Goal: Task Accomplishment & Management: Manage account settings

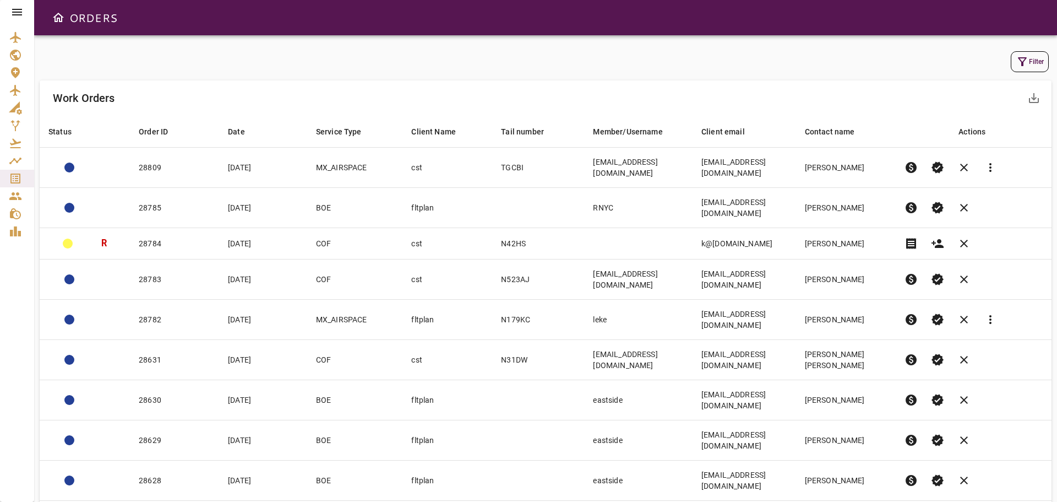
click at [17, 13] on icon at bounding box center [16, 12] width 13 height 13
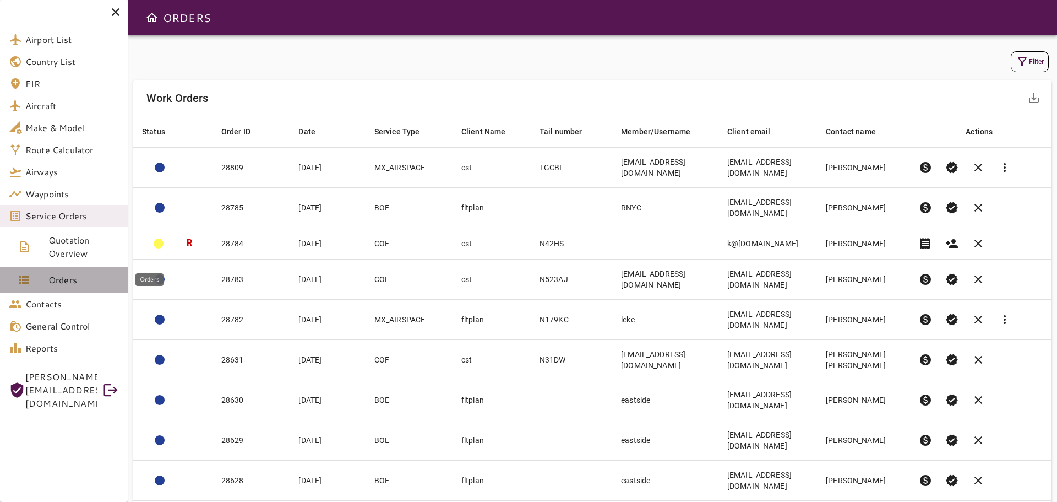
click at [71, 283] on span "Orders" at bounding box center [83, 279] width 70 height 13
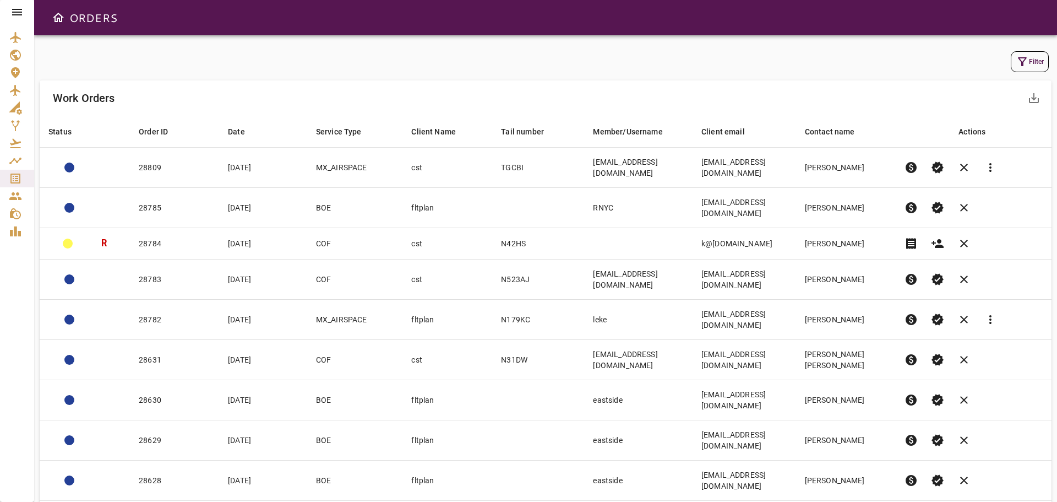
click at [16, 15] on icon at bounding box center [17, 12] width 10 height 7
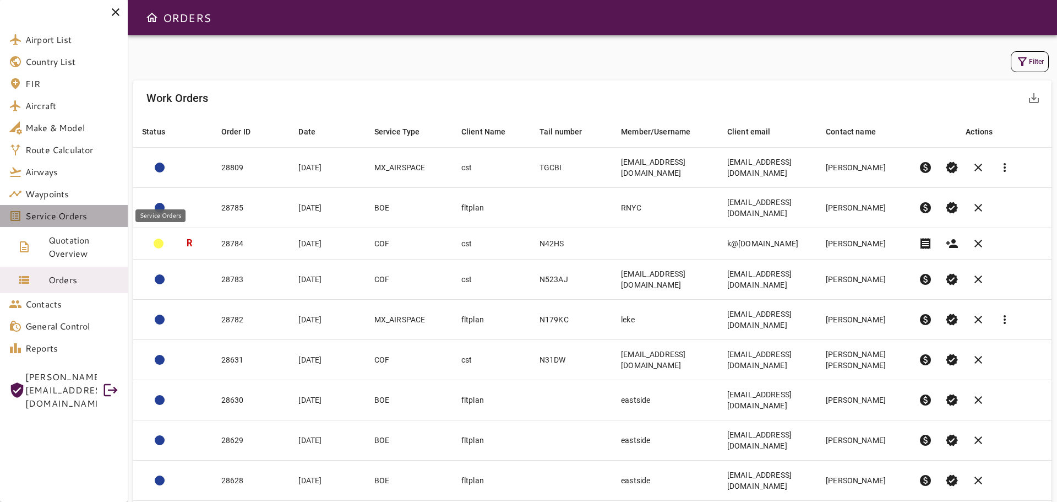
click at [75, 224] on link "Service Orders" at bounding box center [64, 216] width 128 height 22
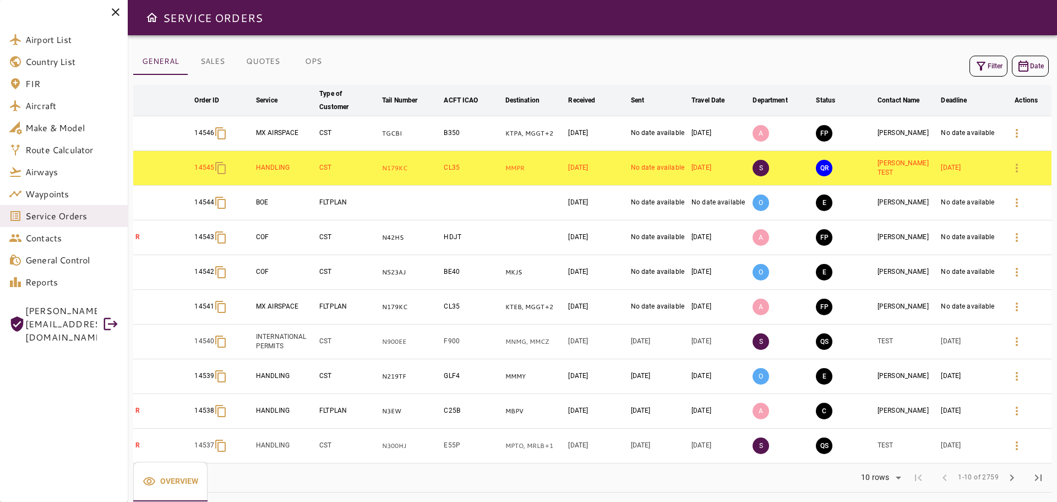
click at [994, 65] on button "Filter" at bounding box center [989, 66] width 38 height 21
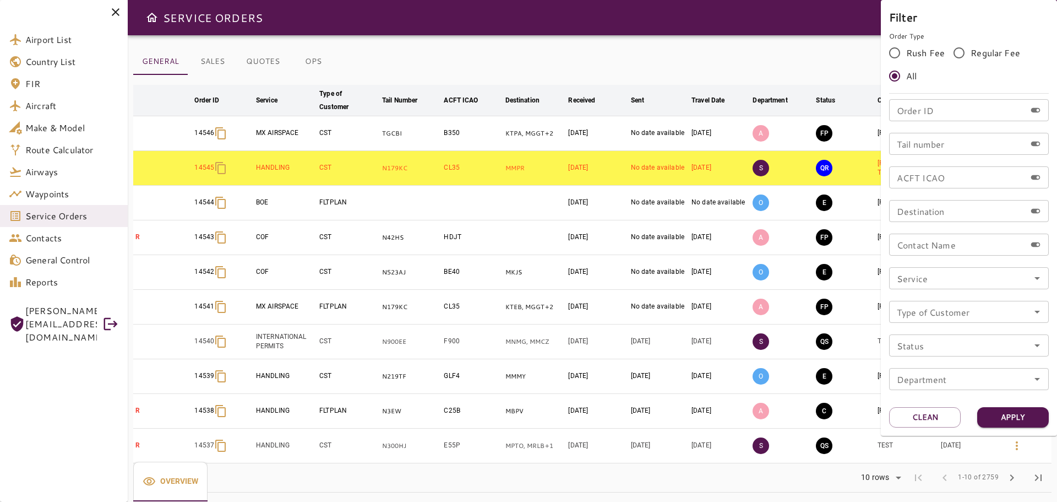
click at [936, 116] on input "Order ID" at bounding box center [957, 110] width 137 height 22
click at [921, 110] on div "Order ID Order ID" at bounding box center [969, 110] width 160 height 22
type input "*****"
click at [1024, 415] on button "Apply" at bounding box center [1014, 417] width 72 height 20
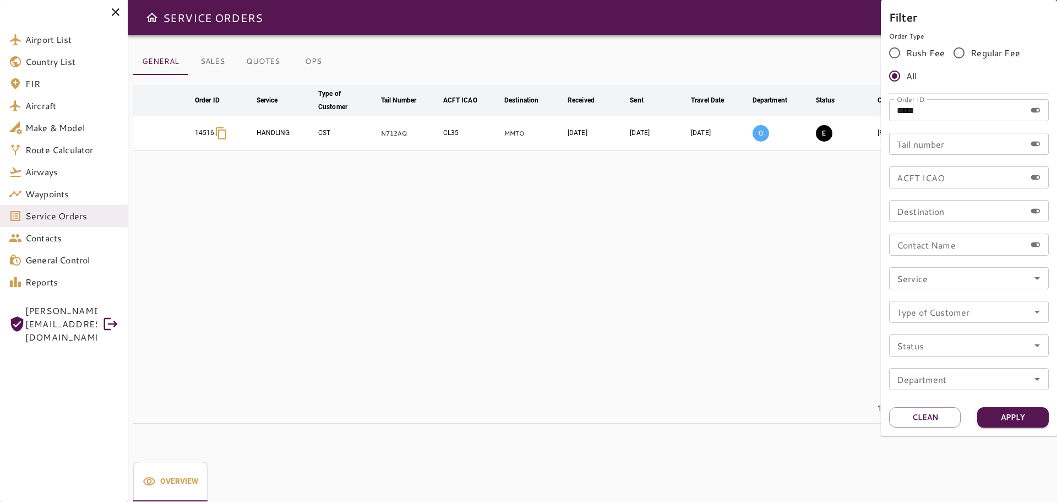
click at [619, 294] on div at bounding box center [528, 251] width 1057 height 502
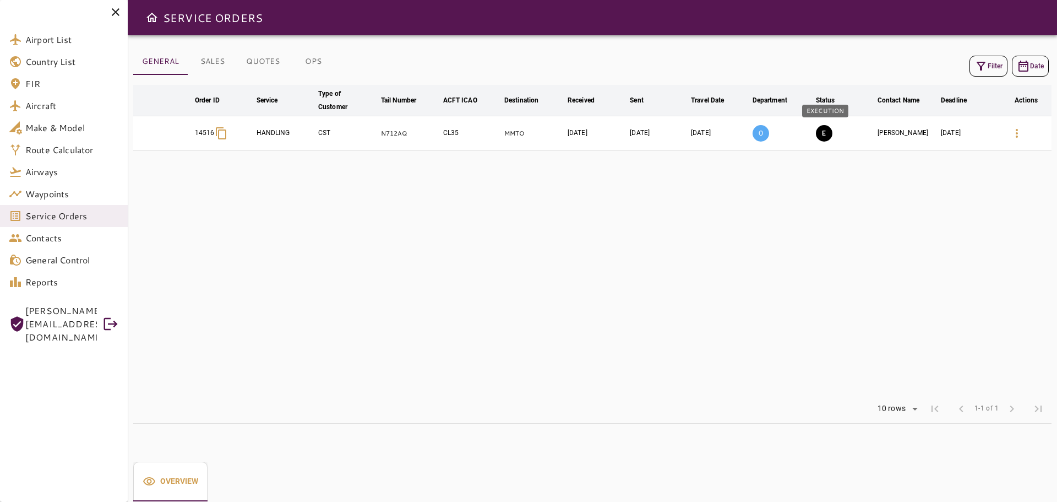
click at [828, 137] on button "E" at bounding box center [824, 133] width 17 height 17
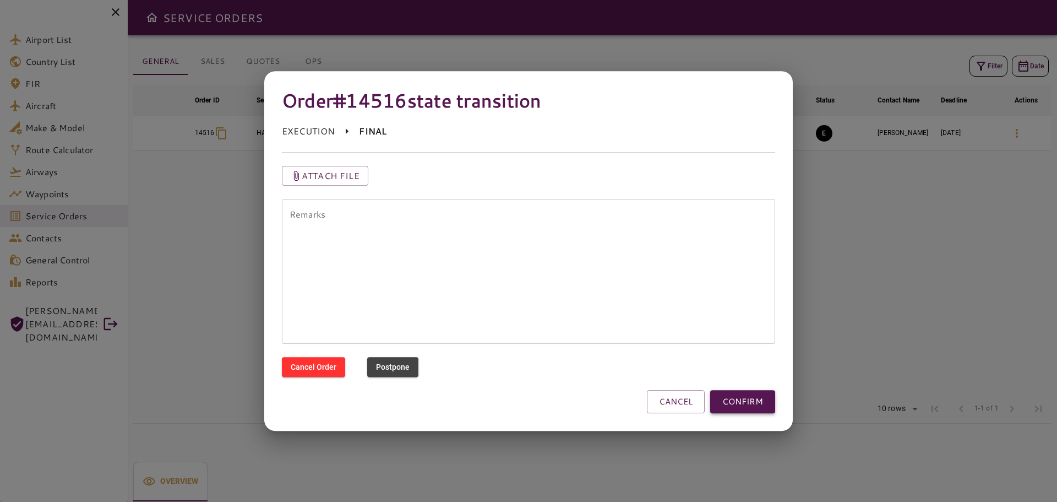
click at [742, 407] on button "CONFIRM" at bounding box center [742, 401] width 65 height 23
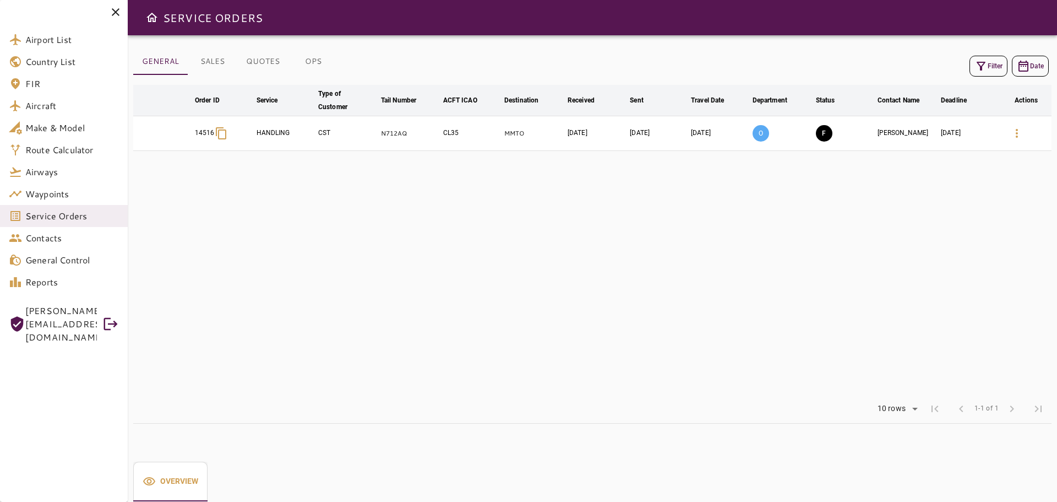
click at [696, 227] on table "arrow_downward Order ID arrow_downward Service arrow_downward Type of Customer …" at bounding box center [592, 240] width 919 height 310
click at [992, 67] on button "Filter" at bounding box center [989, 66] width 38 height 21
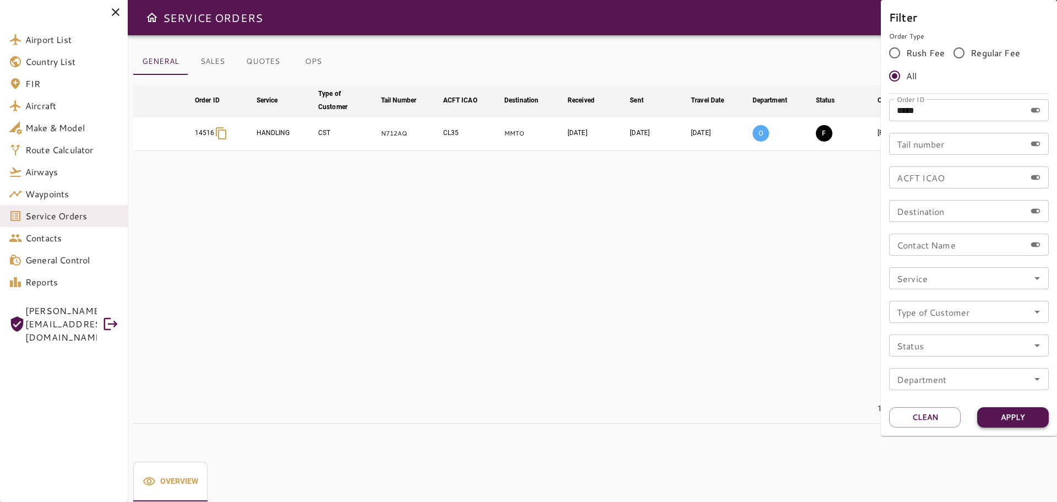
click at [1028, 419] on button "Apply" at bounding box center [1014, 417] width 72 height 20
click at [1028, 417] on button "Apply" at bounding box center [1014, 417] width 72 height 20
click at [929, 107] on input "*****" at bounding box center [957, 110] width 137 height 22
click at [1012, 418] on button "Apply" at bounding box center [1014, 417] width 72 height 20
click at [655, 291] on div at bounding box center [528, 251] width 1057 height 502
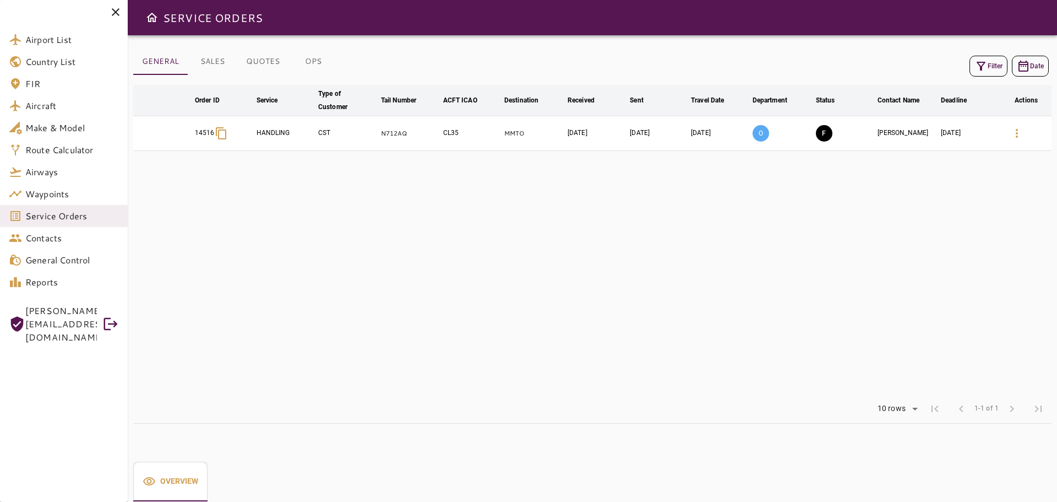
click at [224, 134] on icon at bounding box center [221, 133] width 13 height 13
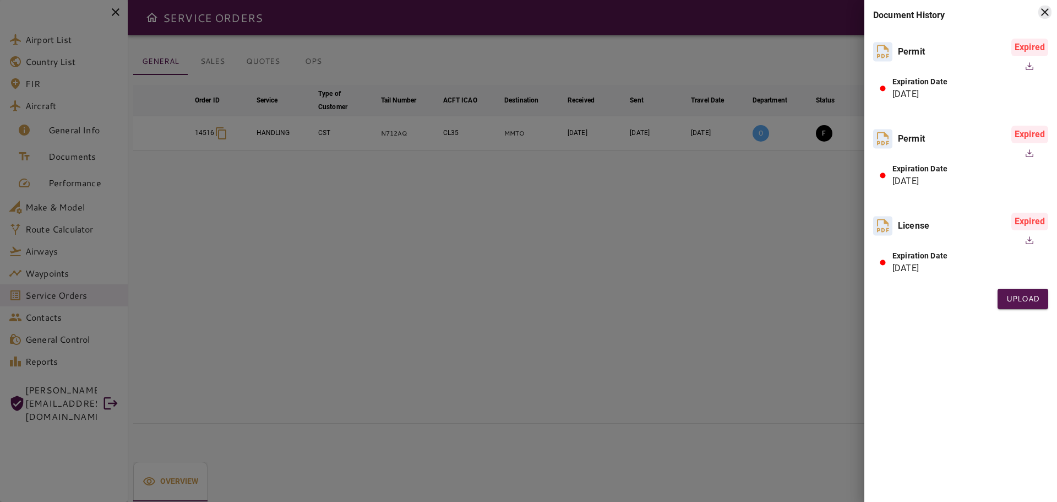
click at [389, 251] on div at bounding box center [528, 251] width 1057 height 502
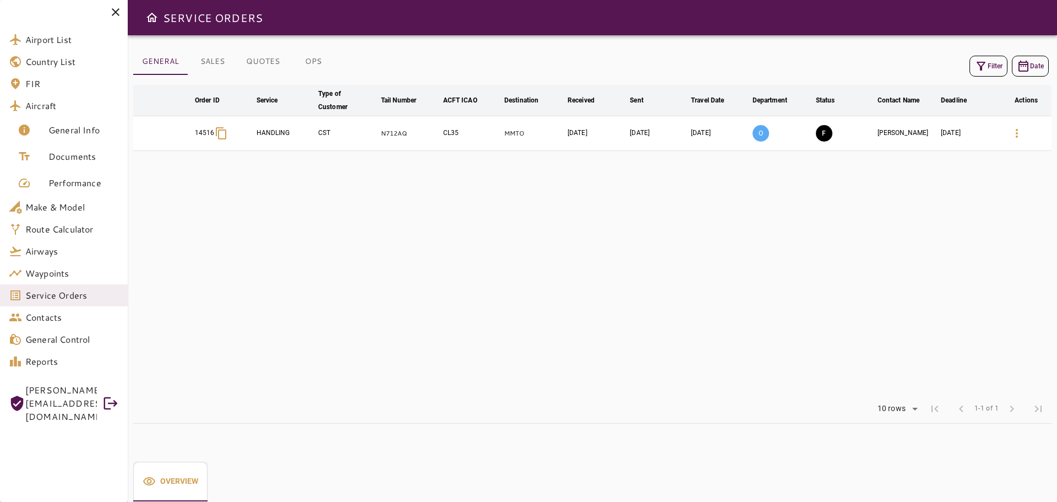
click at [650, 135] on td "[DATE]" at bounding box center [658, 133] width 61 height 35
click at [586, 135] on td "[DATE]" at bounding box center [597, 133] width 62 height 35
click at [651, 132] on td "[DATE]" at bounding box center [658, 133] width 61 height 35
click at [709, 133] on td "[DATE]" at bounding box center [720, 133] width 62 height 35
click at [691, 182] on table "arrow_downward Order ID arrow_downward Service arrow_downward Type of Customer …" at bounding box center [592, 240] width 919 height 310
